Goal: Transaction & Acquisition: Download file/media

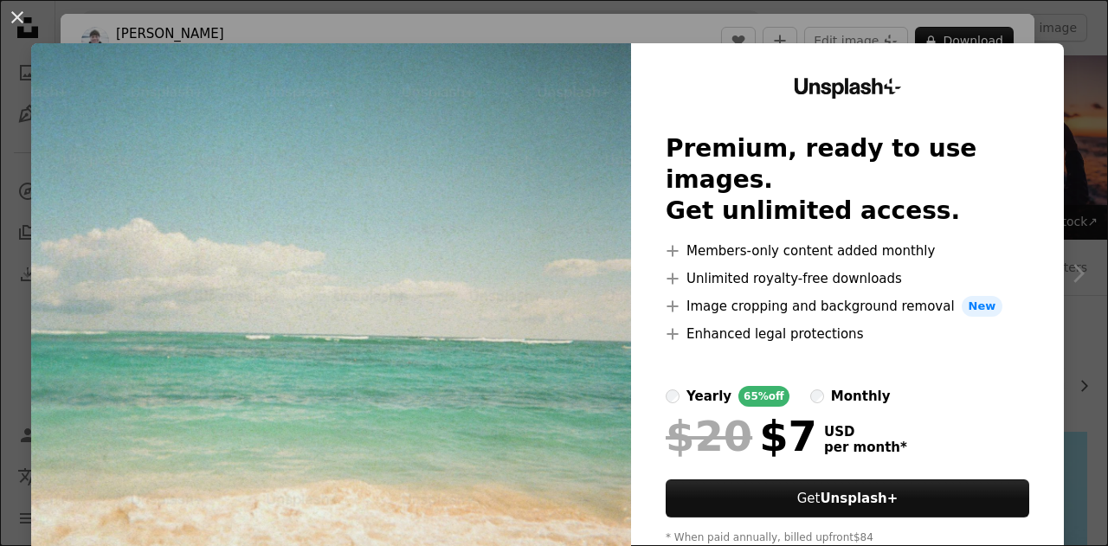
scroll to position [433, 0]
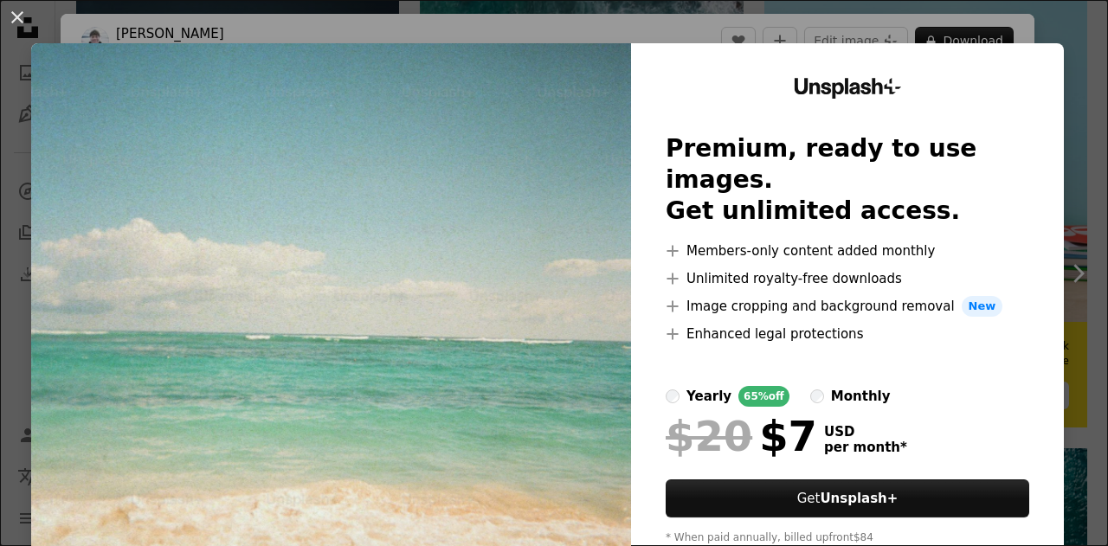
click at [1073, 56] on div "An X shape Unsplash+ Premium, ready to use images. Get unlimited access. A plus…" at bounding box center [554, 273] width 1108 height 546
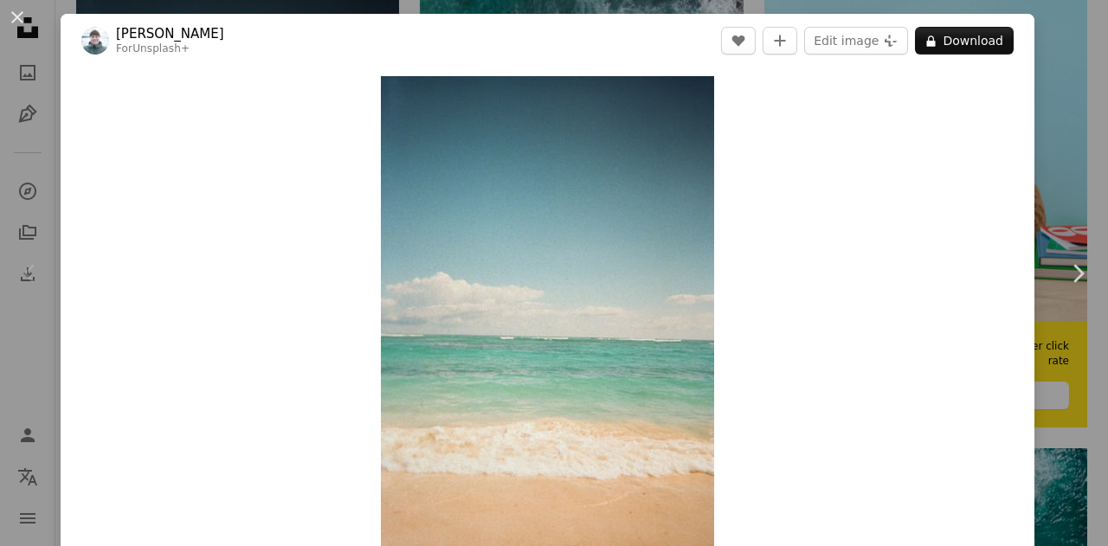
click at [1057, 32] on div "An X shape Chevron left Chevron right [PERSON_NAME] For Unsplash+ A heart A plu…" at bounding box center [554, 273] width 1108 height 546
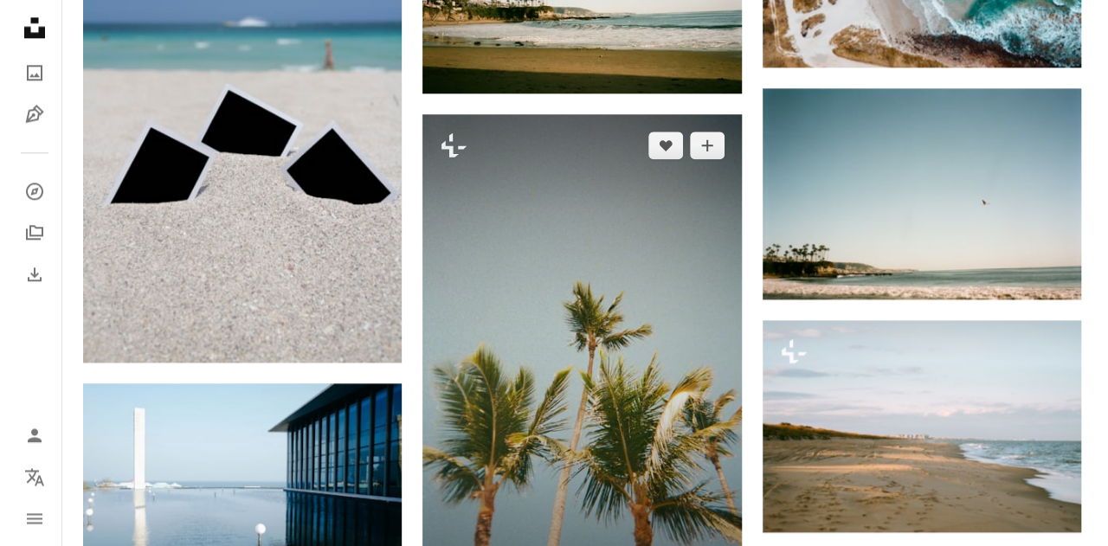
scroll to position [1039, 0]
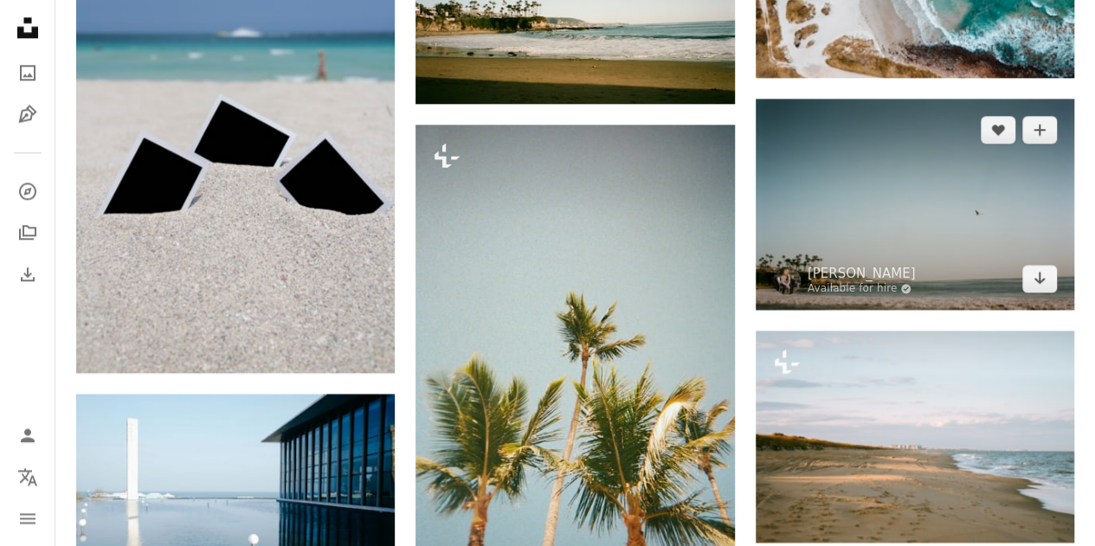
click at [1004, 174] on img at bounding box center [915, 204] width 319 height 211
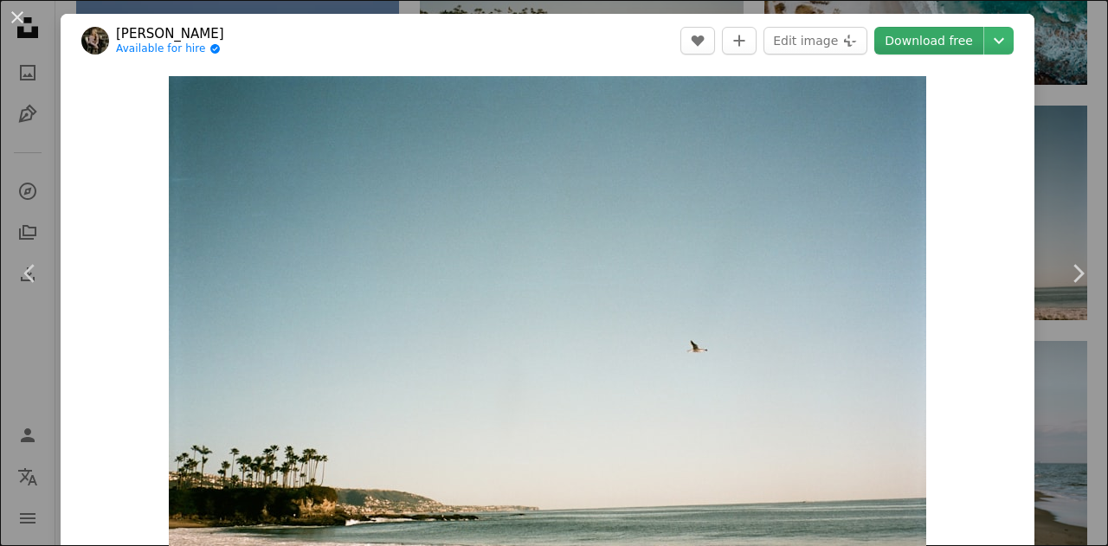
click at [940, 41] on link "Download free" at bounding box center [928, 41] width 109 height 28
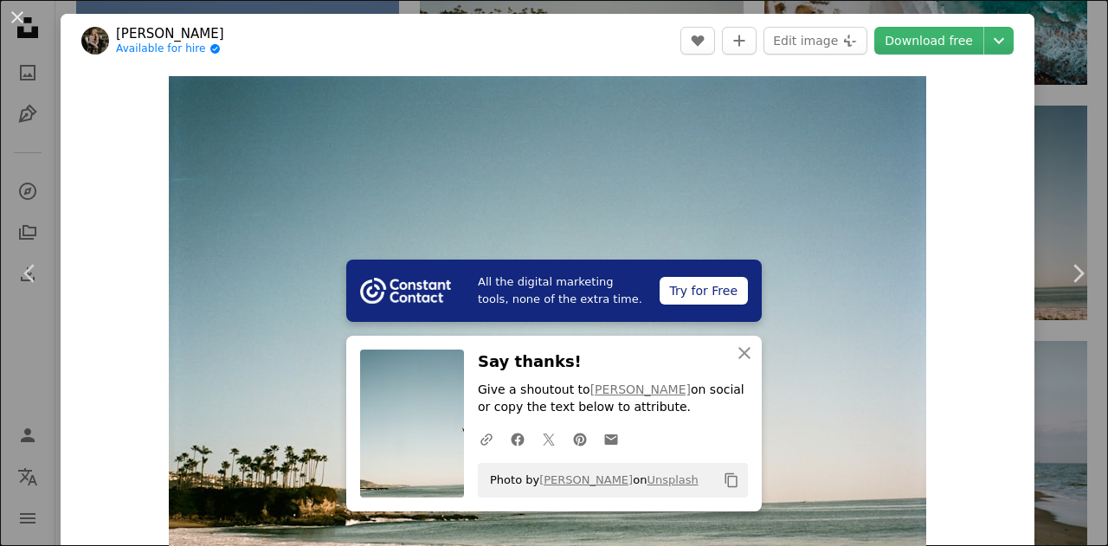
click at [1061, 156] on div "An X shape Chevron left Chevron right All the digital marketing tools, none of …" at bounding box center [554, 273] width 1108 height 546
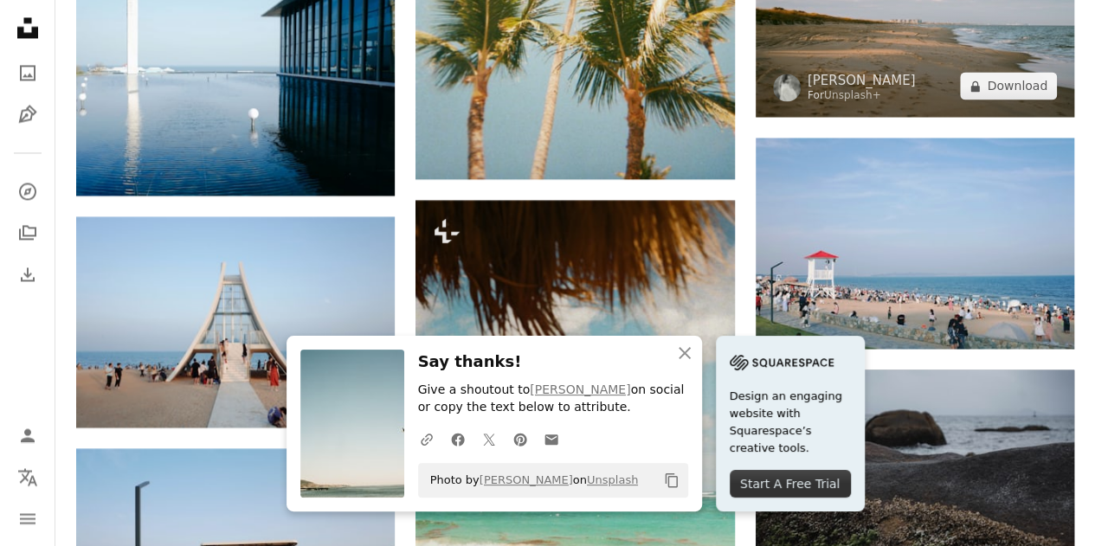
scroll to position [1558, 0]
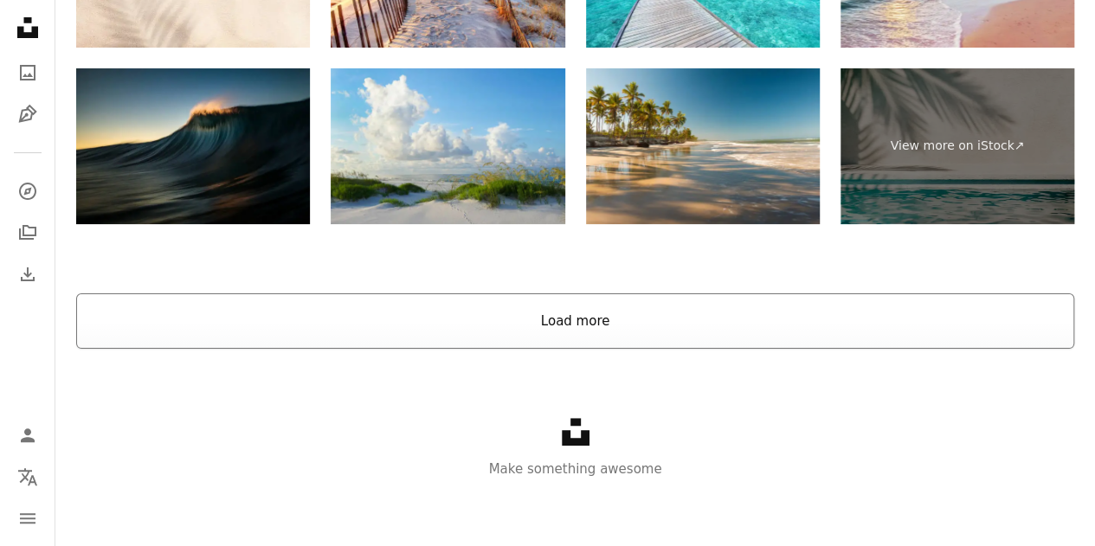
click at [512, 314] on button "Load more" at bounding box center [575, 320] width 998 height 55
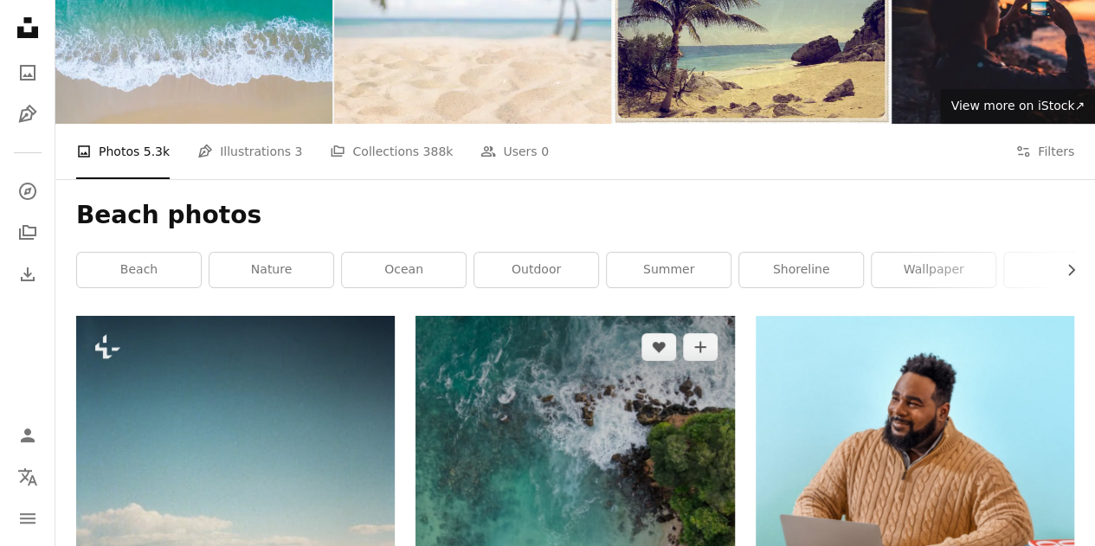
scroll to position [260, 0]
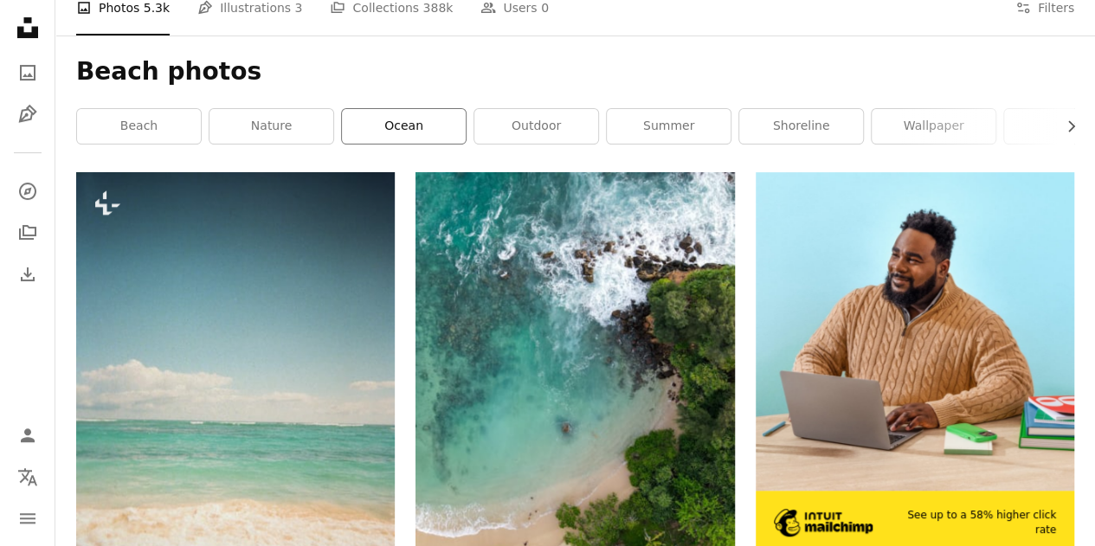
click at [424, 134] on link "ocean" at bounding box center [404, 126] width 124 height 35
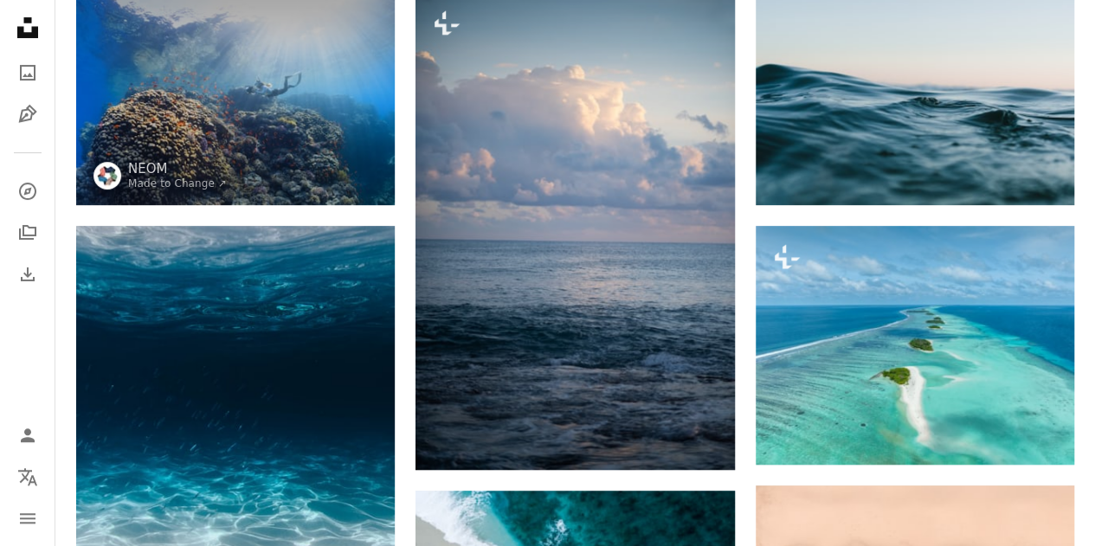
scroll to position [433, 0]
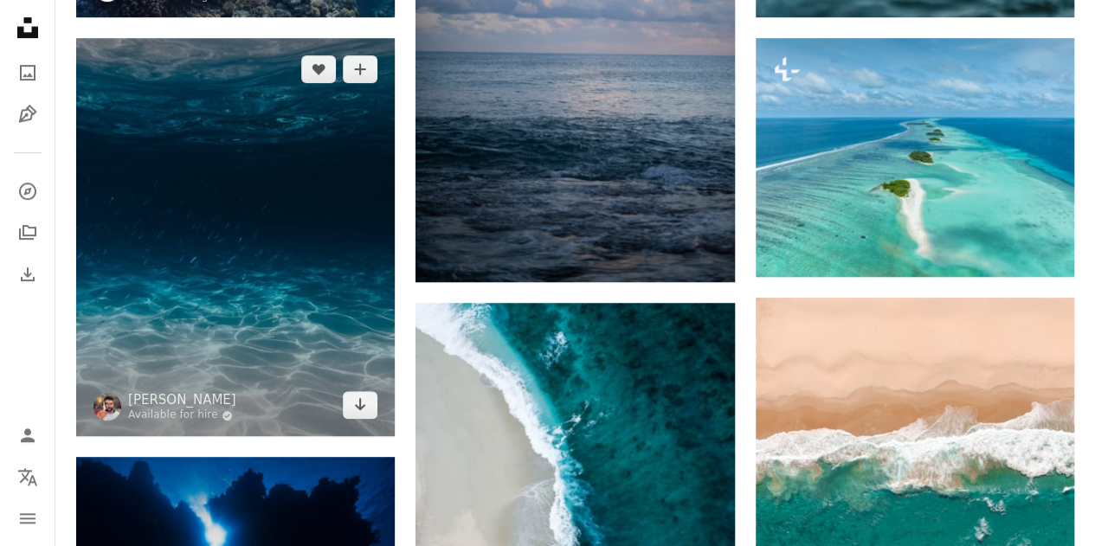
click at [228, 155] on img at bounding box center [235, 237] width 319 height 398
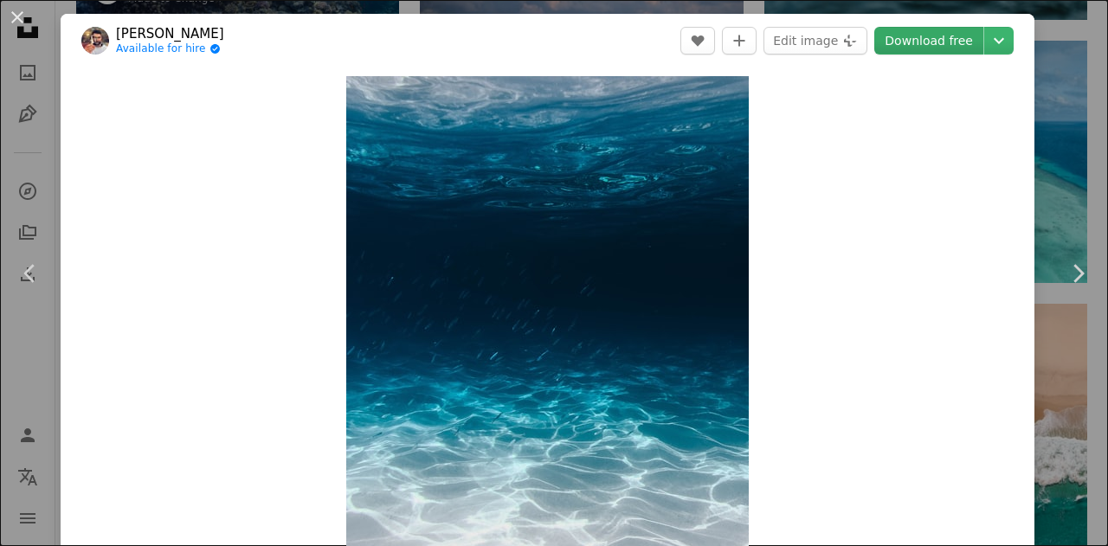
click at [943, 39] on link "Download free" at bounding box center [928, 41] width 109 height 28
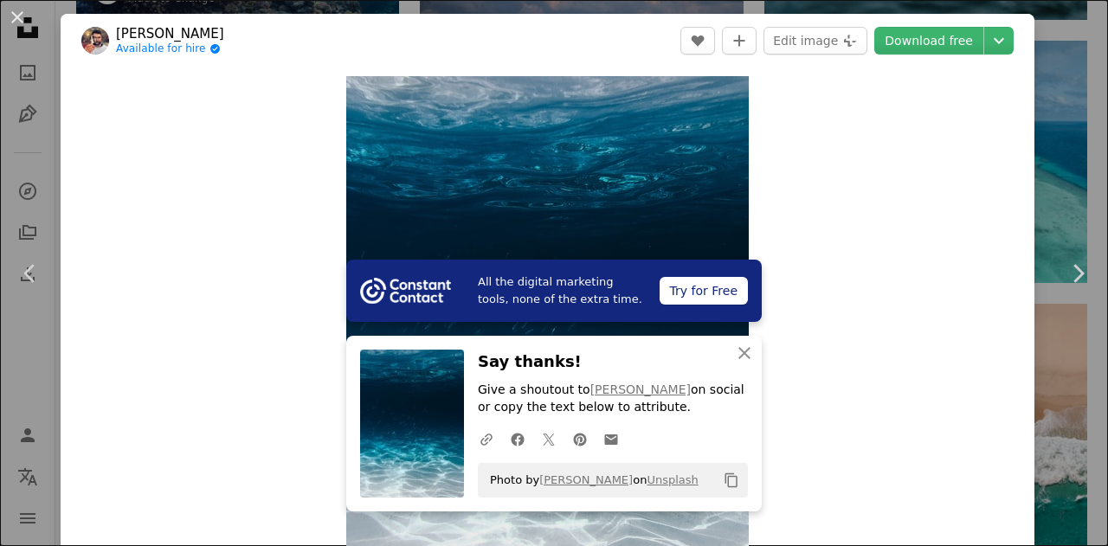
click at [1058, 113] on div "An X shape Chevron left Chevron right All the digital marketing tools, none of …" at bounding box center [554, 273] width 1108 height 546
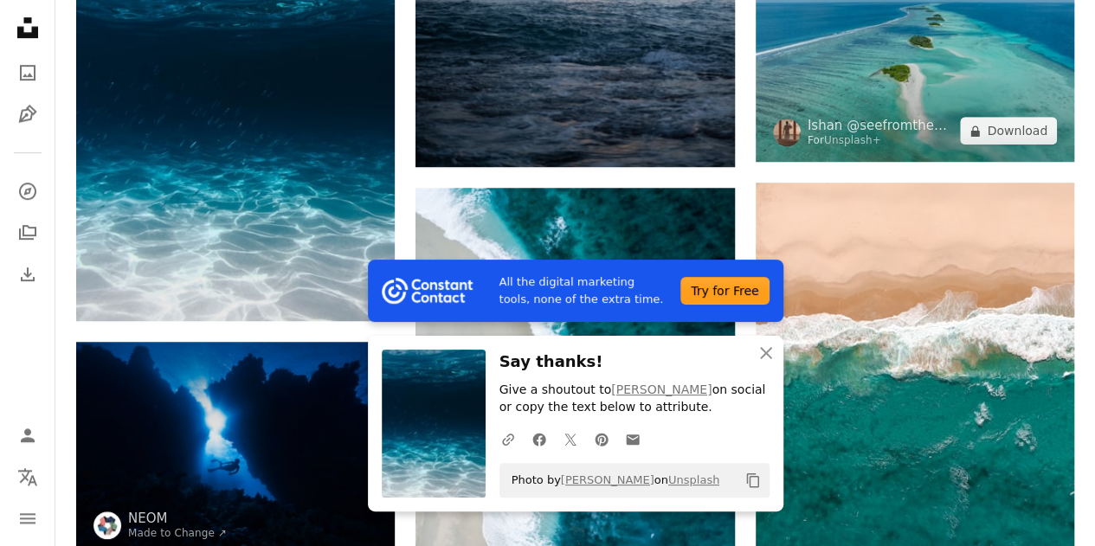
scroll to position [692, 0]
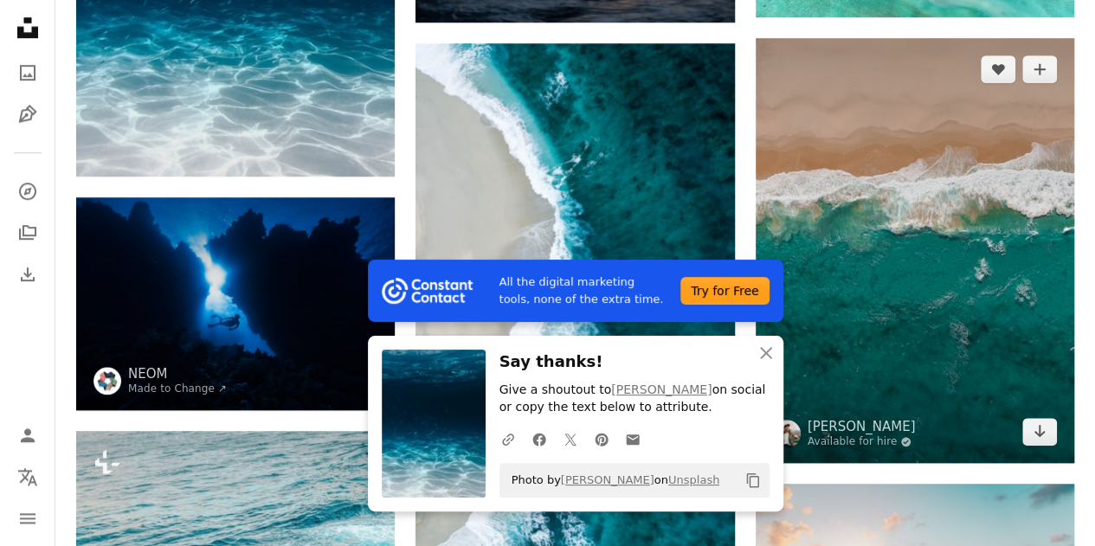
click at [909, 203] on img at bounding box center [915, 250] width 319 height 425
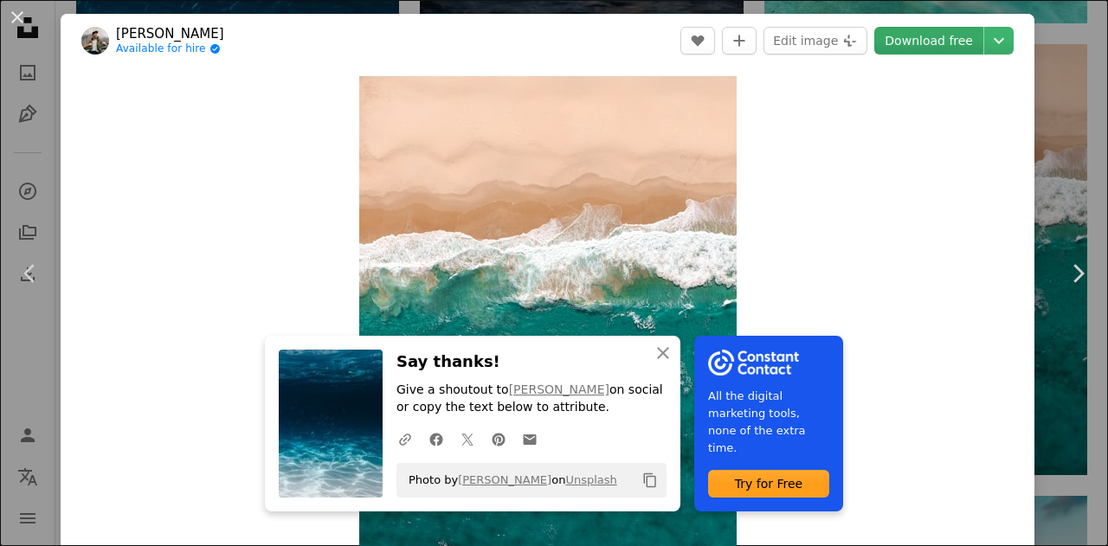
click at [923, 31] on link "Download free" at bounding box center [928, 41] width 109 height 28
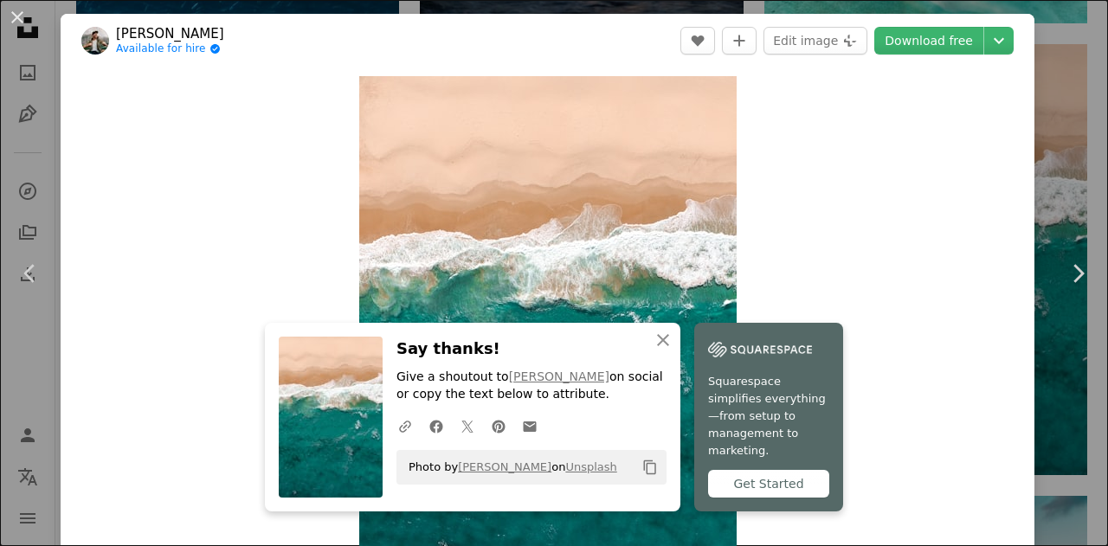
click at [1074, 105] on div "An X shape Chevron left Chevron right An X shape Close Say thanks! Give a shout…" at bounding box center [554, 273] width 1108 height 546
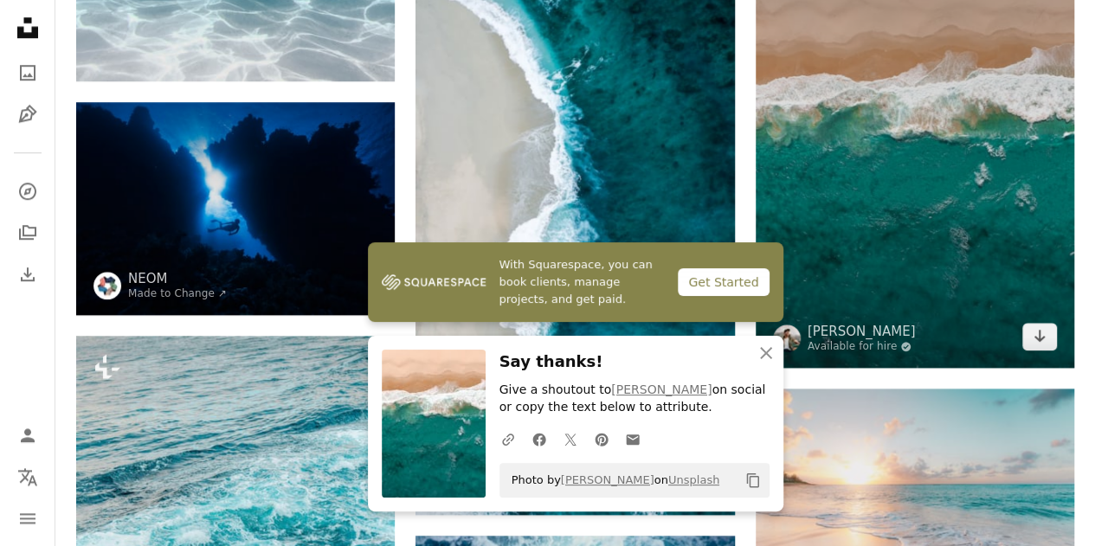
scroll to position [692, 0]
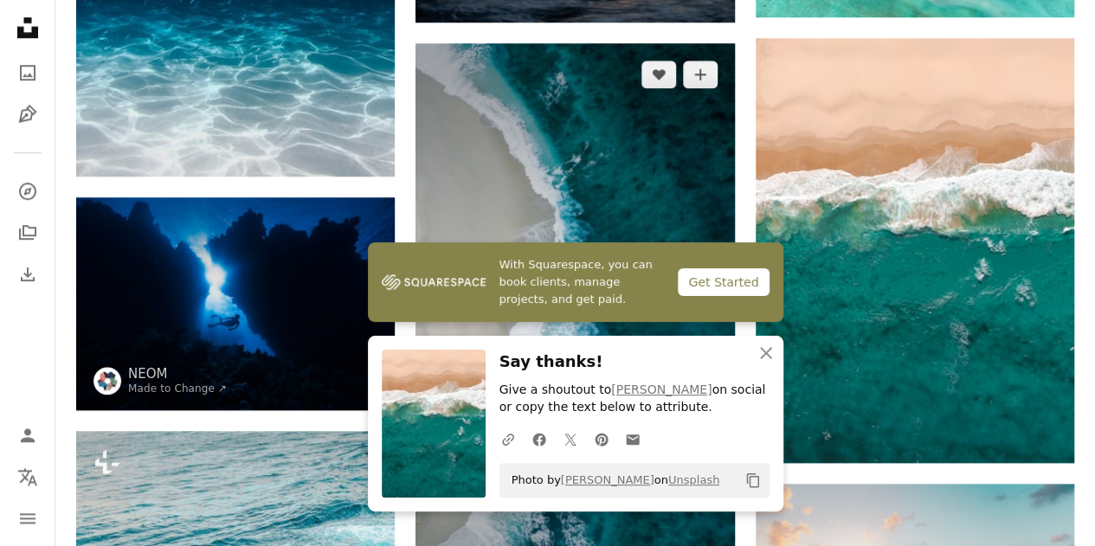
click at [632, 153] on img at bounding box center [574, 327] width 319 height 568
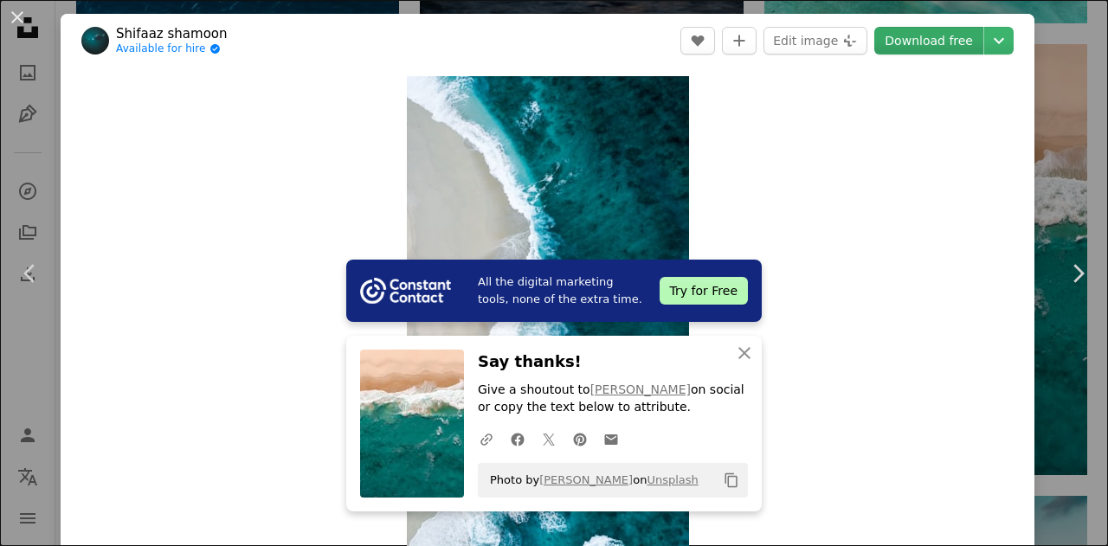
click at [921, 44] on link "Download free" at bounding box center [928, 41] width 109 height 28
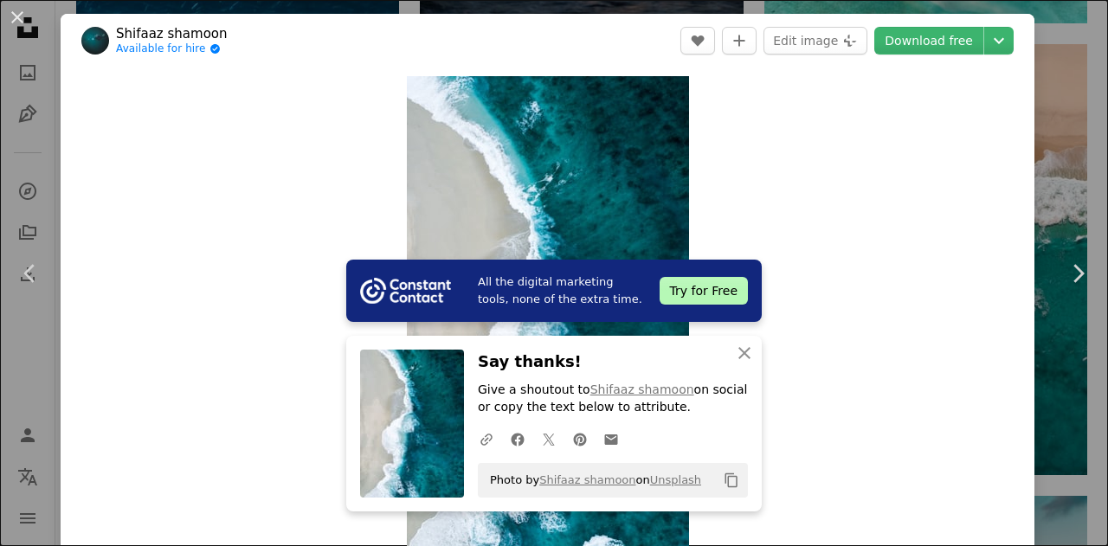
click at [1071, 163] on div "An X shape Chevron left Chevron right All the digital marketing tools, none of …" at bounding box center [554, 273] width 1108 height 546
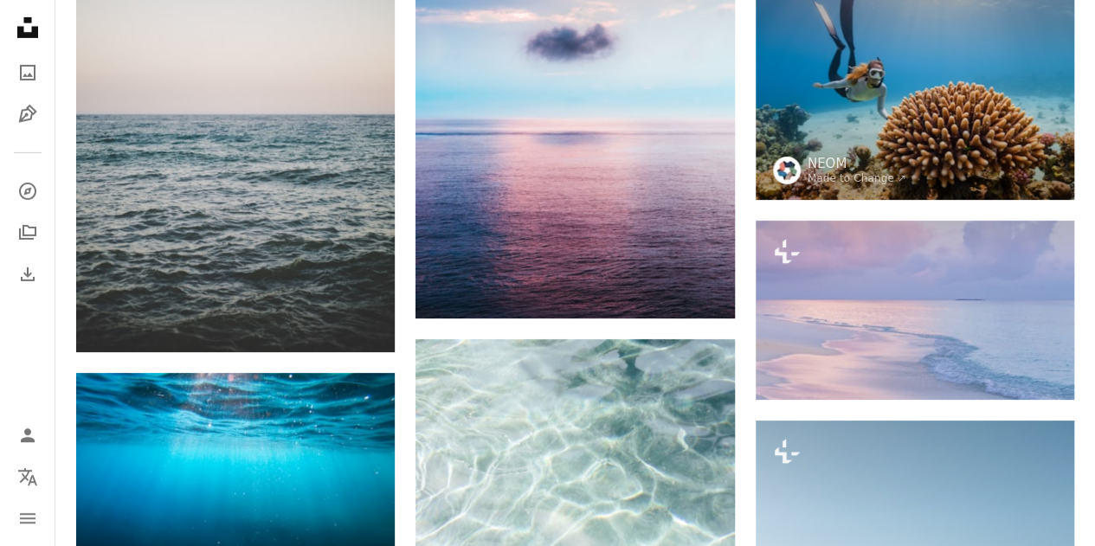
scroll to position [2943, 0]
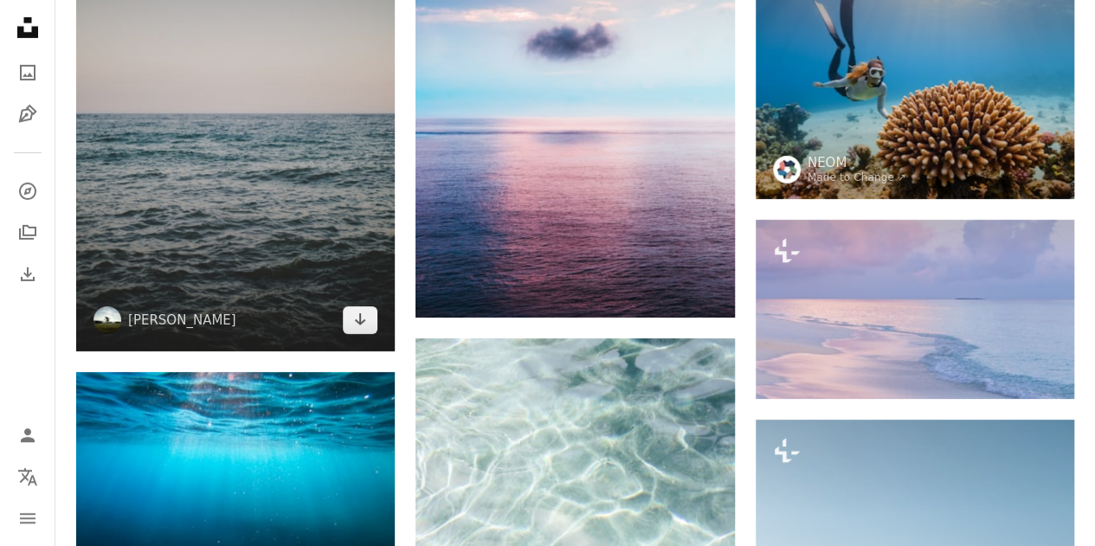
click at [191, 111] on img at bounding box center [235, 113] width 319 height 478
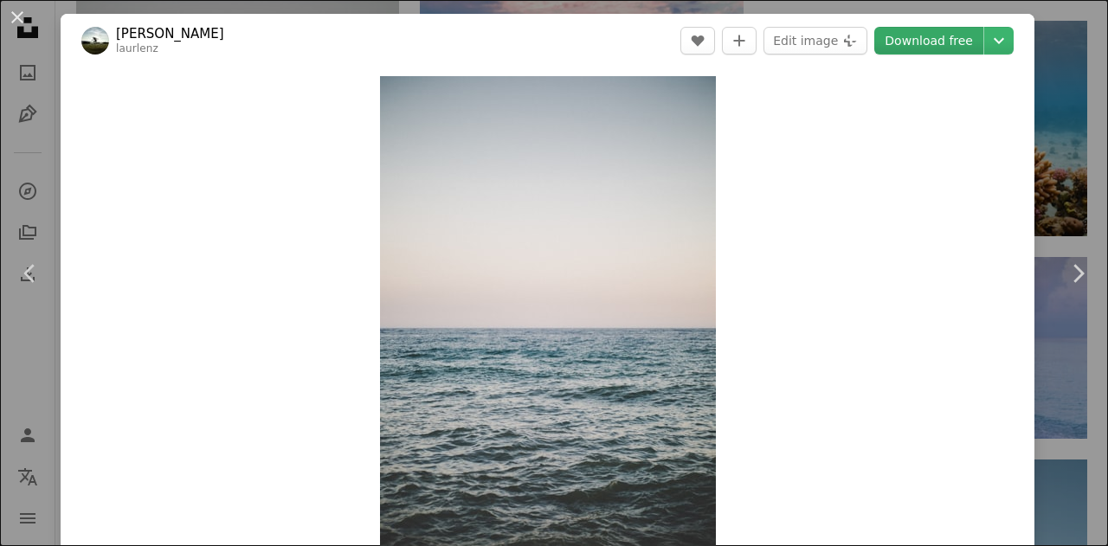
click at [917, 47] on link "Download free" at bounding box center [928, 41] width 109 height 28
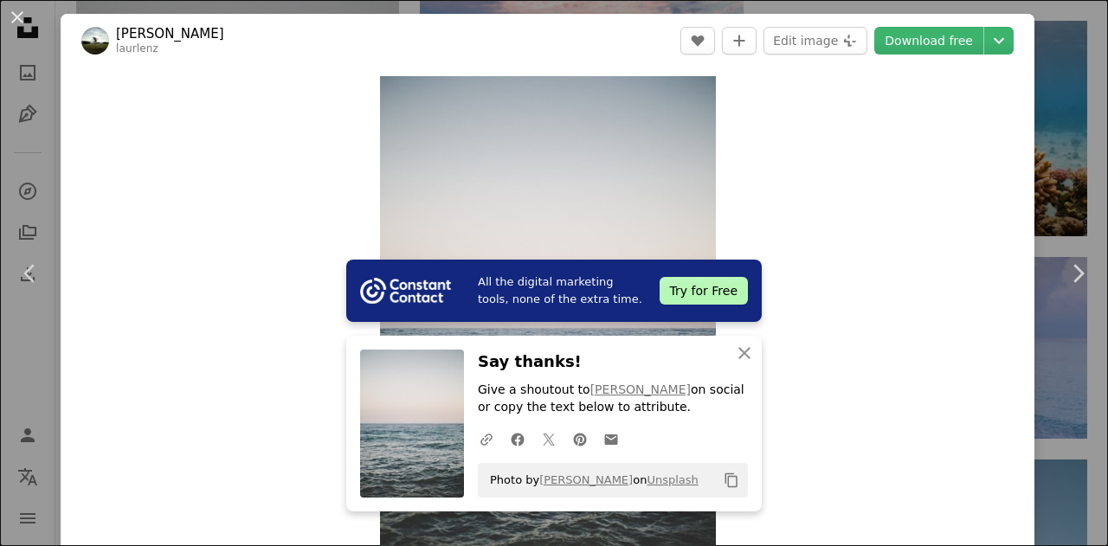
click at [1072, 136] on div "An X shape Chevron left Chevron right All the digital marketing tools, none of …" at bounding box center [554, 273] width 1108 height 546
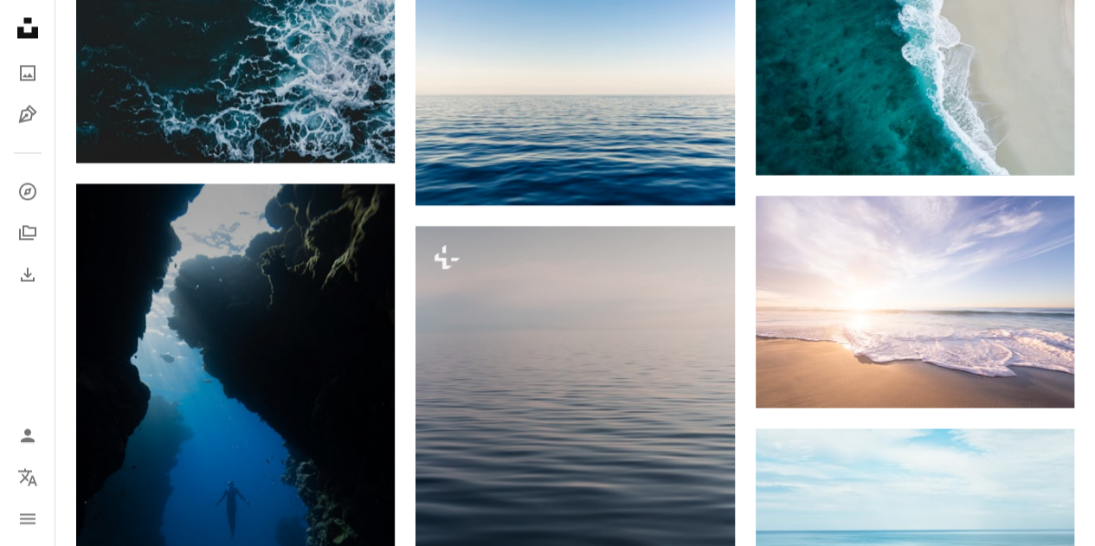
scroll to position [4760, 0]
